Goal: Task Accomplishment & Management: Complete application form

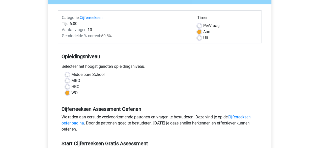
scroll to position [131, 0]
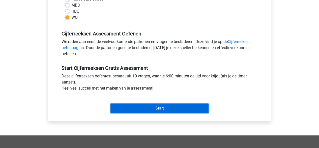
click at [137, 112] on input "Start" at bounding box center [160, 108] width 98 height 10
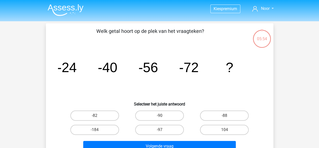
click at [234, 109] on div "-88" at bounding box center [224, 115] width 65 height 14
click at [233, 111] on label "-88" at bounding box center [224, 115] width 49 height 10
click at [228, 115] on input "-88" at bounding box center [226, 116] width 3 height 3
radio input "true"
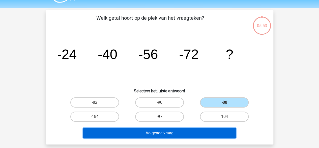
click at [184, 130] on button "Volgende vraag" at bounding box center [159, 132] width 153 height 11
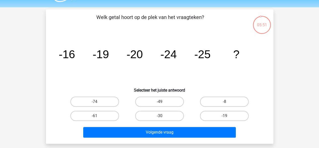
scroll to position [14, 0]
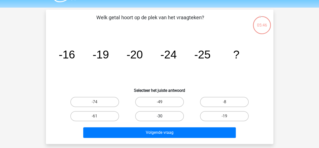
click at [159, 114] on label "-30" at bounding box center [159, 116] width 49 height 10
click at [160, 116] on input "-30" at bounding box center [161, 117] width 3 height 3
radio input "true"
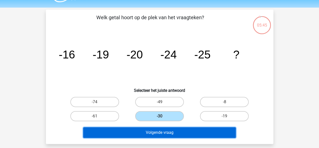
click at [172, 133] on button "Volgende vraag" at bounding box center [159, 132] width 153 height 11
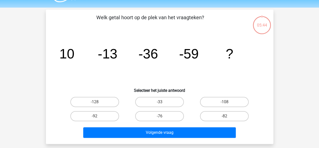
scroll to position [23, 0]
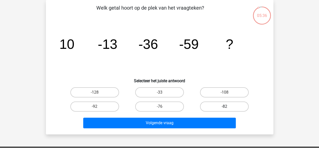
click at [220, 107] on label "-82" at bounding box center [224, 106] width 49 height 10
click at [225, 107] on input "-82" at bounding box center [226, 107] width 3 height 3
radio input "true"
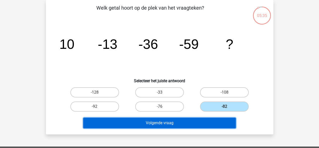
click at [200, 122] on button "Volgende vraag" at bounding box center [159, 122] width 153 height 11
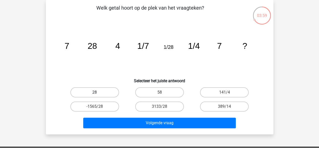
click at [107, 94] on label "28" at bounding box center [94, 92] width 49 height 10
click at [98, 94] on input "28" at bounding box center [96, 93] width 3 height 3
radio input "true"
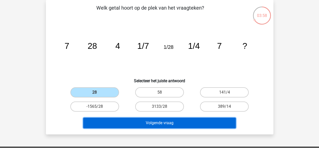
click at [157, 121] on button "Volgende vraag" at bounding box center [159, 122] width 153 height 11
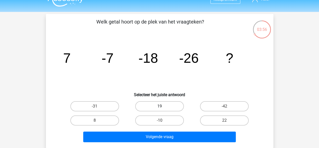
scroll to position [9, 0]
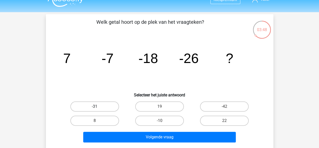
click at [105, 104] on label "-31" at bounding box center [94, 106] width 49 height 10
click at [98, 106] on input "-31" at bounding box center [96, 107] width 3 height 3
radio input "true"
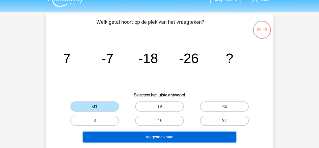
click at [151, 135] on button "Volgende vraag" at bounding box center [159, 137] width 153 height 11
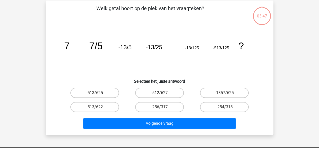
scroll to position [23, 0]
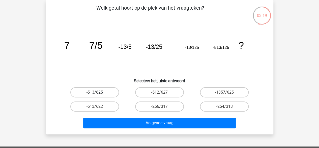
click at [86, 93] on label "-513/625" at bounding box center [94, 92] width 49 height 10
click at [95, 93] on input "-513/625" at bounding box center [96, 93] width 3 height 3
radio input "true"
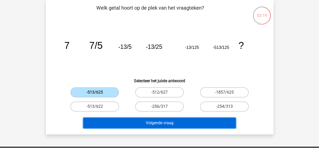
click at [149, 127] on button "Volgende vraag" at bounding box center [159, 122] width 153 height 11
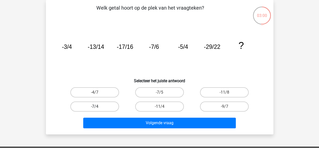
click at [100, 107] on label "-7/4" at bounding box center [94, 106] width 49 height 10
click at [98, 107] on input "-7/4" at bounding box center [96, 107] width 3 height 3
radio input "true"
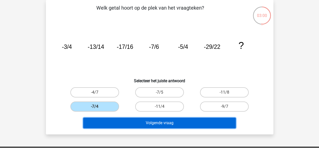
click at [119, 120] on button "Volgende vraag" at bounding box center [159, 122] width 153 height 11
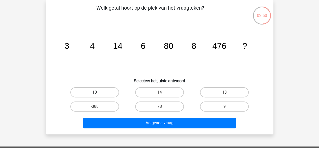
click at [94, 92] on label "10" at bounding box center [94, 92] width 49 height 10
click at [95, 92] on input "10" at bounding box center [96, 93] width 3 height 3
radio input "true"
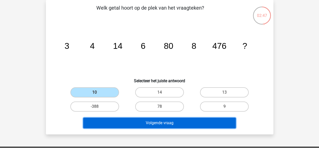
click at [130, 121] on button "Volgende vraag" at bounding box center [159, 122] width 153 height 11
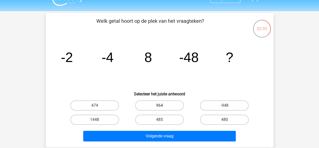
scroll to position [10, 0]
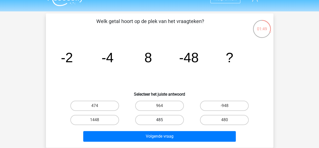
click at [141, 121] on label "485" at bounding box center [159, 120] width 49 height 10
click at [160, 121] on input "485" at bounding box center [161, 121] width 3 height 3
radio input "true"
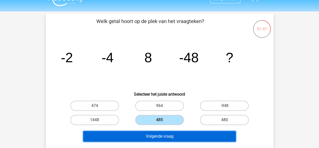
drag, startPoint x: 152, startPoint y: 132, endPoint x: 168, endPoint y: 95, distance: 39.7
click at [168, 95] on div "Welk getal hoort op de plek van het vraagteken? image/svg+xml -2 -4 8 -48 ? Sel…" at bounding box center [160, 80] width 224 height 126
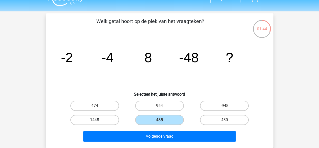
click at [91, 119] on label "1448" at bounding box center [94, 120] width 49 height 10
click at [95, 120] on input "1448" at bounding box center [96, 121] width 3 height 3
radio input "true"
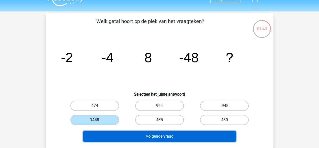
click at [130, 140] on button "Volgende vraag" at bounding box center [159, 136] width 153 height 11
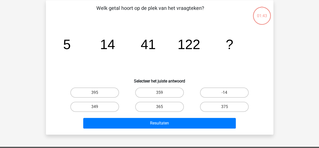
scroll to position [23, 0]
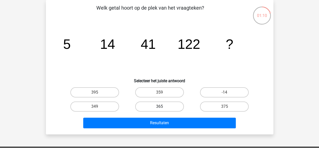
click at [146, 104] on label "365" at bounding box center [159, 106] width 49 height 10
click at [160, 106] on input "365" at bounding box center [161, 107] width 3 height 3
radio input "true"
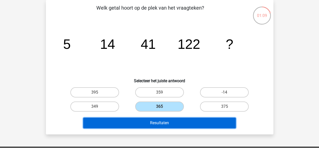
click at [161, 119] on button "Resultaten" at bounding box center [159, 122] width 153 height 11
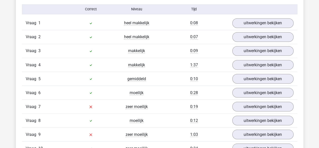
scroll to position [419, 0]
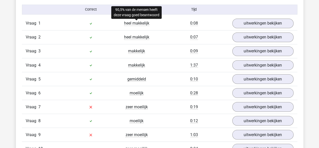
click at [136, 22] on span "heel makkelijk" at bounding box center [136, 23] width 25 height 5
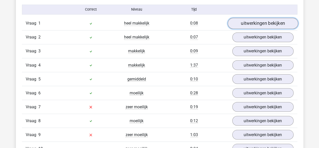
click at [264, 27] on link "uitwerkingen bekijken" at bounding box center [263, 23] width 70 height 11
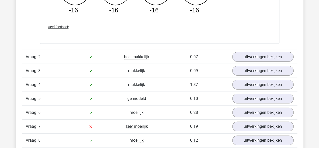
scroll to position [624, 0]
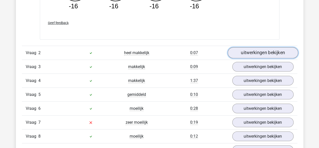
click at [261, 54] on link "uitwerkingen bekijken" at bounding box center [263, 52] width 70 height 11
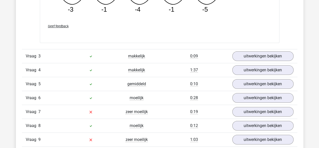
scroll to position [889, 0]
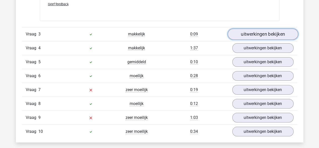
click at [269, 31] on link "uitwerkingen bekijken" at bounding box center [263, 34] width 70 height 11
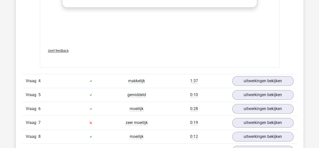
scroll to position [1175, 0]
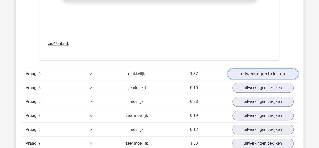
click at [263, 76] on link "uitwerkingen bekijken" at bounding box center [263, 73] width 70 height 11
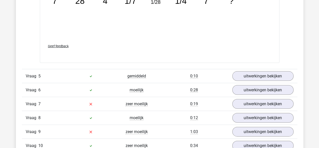
scroll to position [1458, 0]
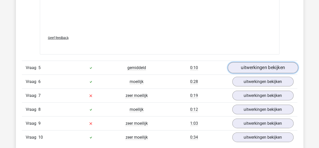
click at [252, 62] on link "uitwerkingen bekijken" at bounding box center [263, 67] width 70 height 11
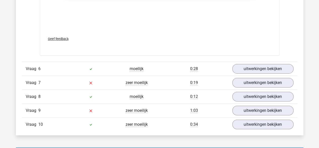
scroll to position [1784, 0]
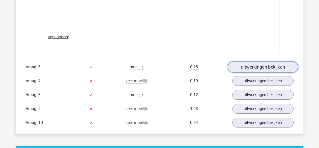
click at [257, 67] on link "uitwerkingen bekijken" at bounding box center [263, 66] width 70 height 11
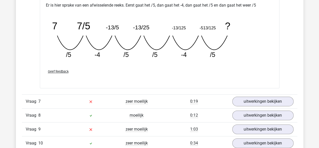
scroll to position [1996, 0]
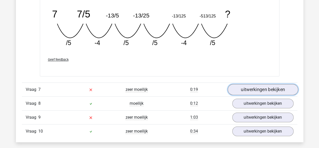
click at [291, 91] on link "uitwerkingen bekijken" at bounding box center [263, 89] width 70 height 11
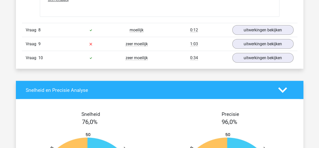
scroll to position [2380, 0]
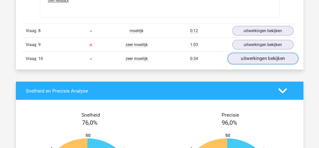
click at [270, 53] on link "uitwerkingen bekijken" at bounding box center [263, 58] width 70 height 11
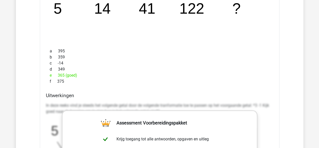
scroll to position [2397, 0]
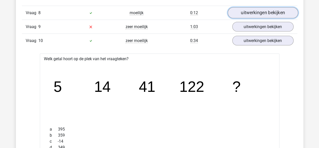
click at [263, 13] on link "uitwerkingen bekijken" at bounding box center [263, 13] width 70 height 11
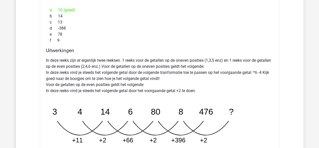
scroll to position [2494, 0]
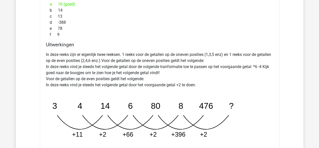
drag, startPoint x: 172, startPoint y: 106, endPoint x: 183, endPoint y: 110, distance: 10.8
click at [183, 110] on icon "image/svg+xml 3 4 14 6 80 8 476 ? +11 +2 +66 +2 +396 +2" at bounding box center [147, 117] width 202 height 50
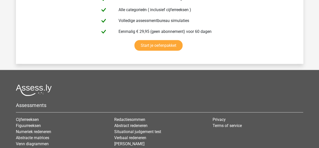
scroll to position [3399, 0]
